Goal: Information Seeking & Learning: Find specific fact

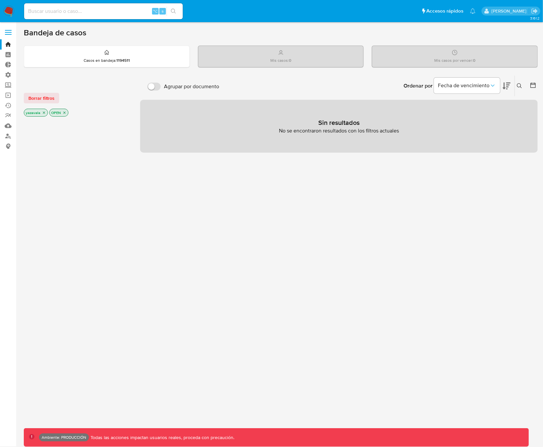
click at [45, 12] on input at bounding box center [103, 11] width 159 height 9
type input "3"
type input "yazavala"
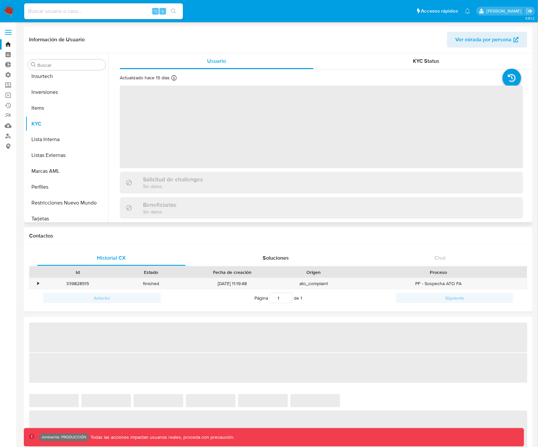
scroll to position [343, 0]
select select "10"
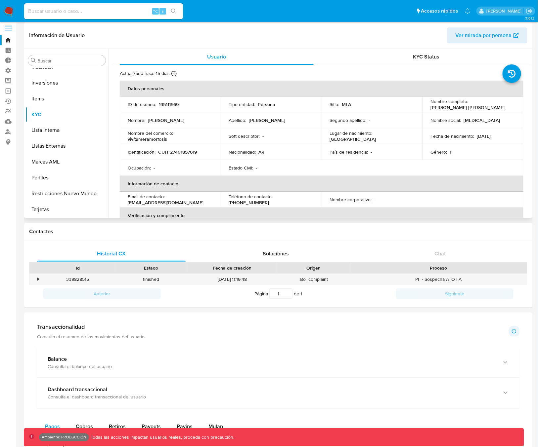
scroll to position [0, 0]
